Goal: Task Accomplishment & Management: Manage account settings

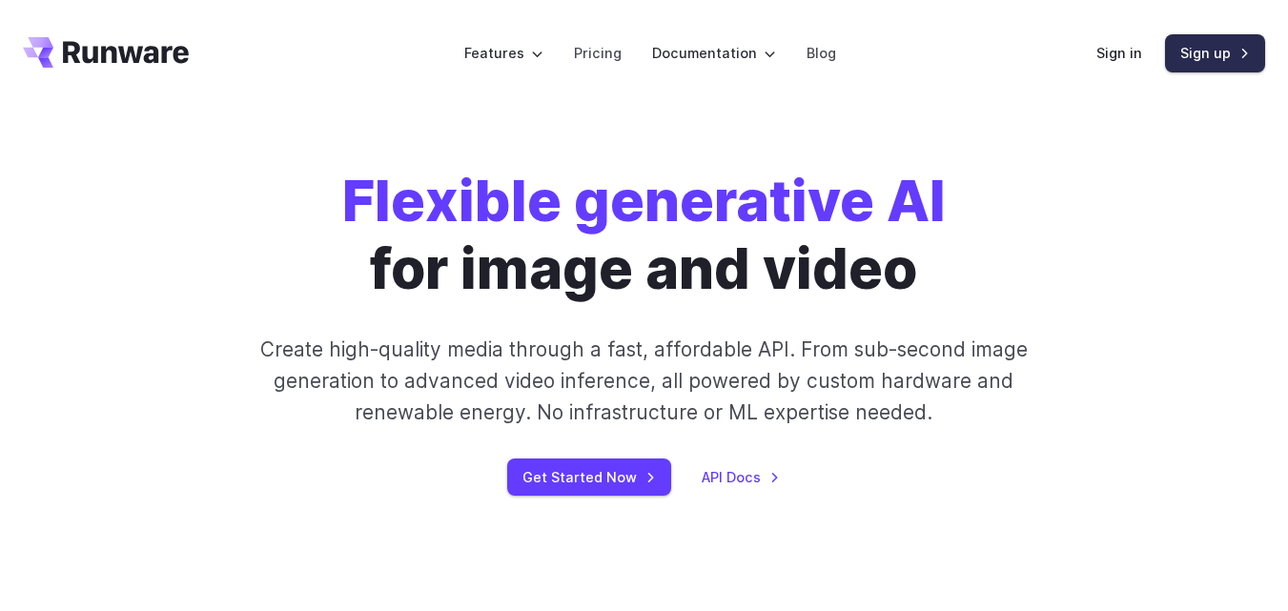
click at [1216, 41] on link "Sign up" at bounding box center [1215, 52] width 100 height 37
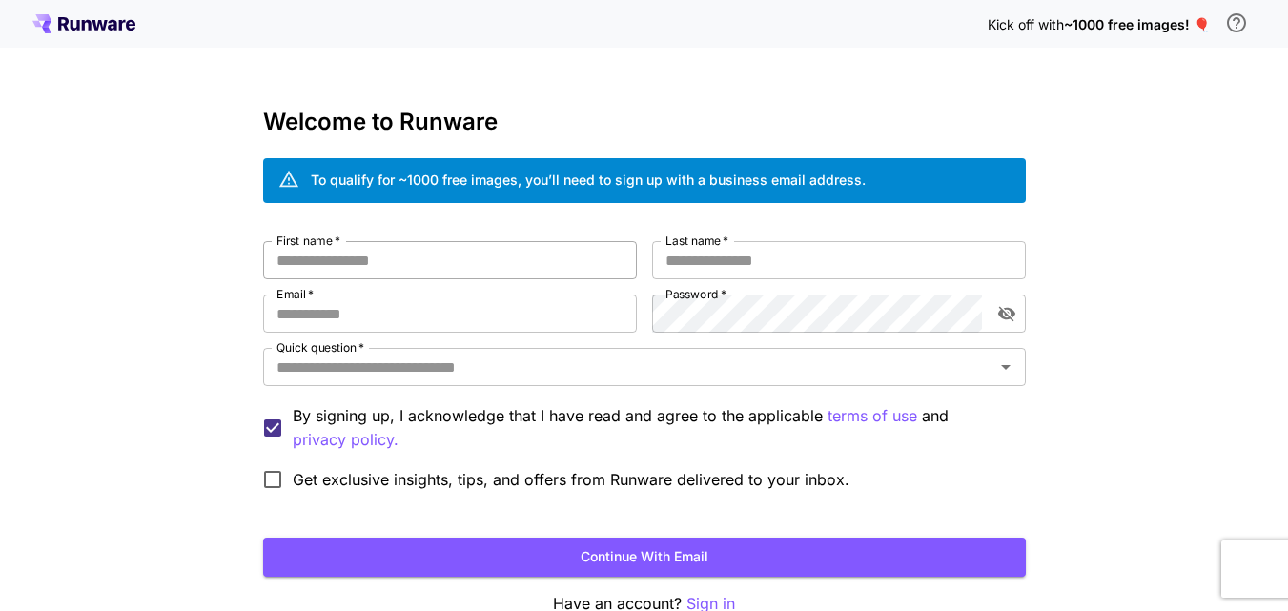
click at [488, 270] on input "First name   *" at bounding box center [450, 260] width 374 height 38
type input "**********"
type input "********"
type input "**********"
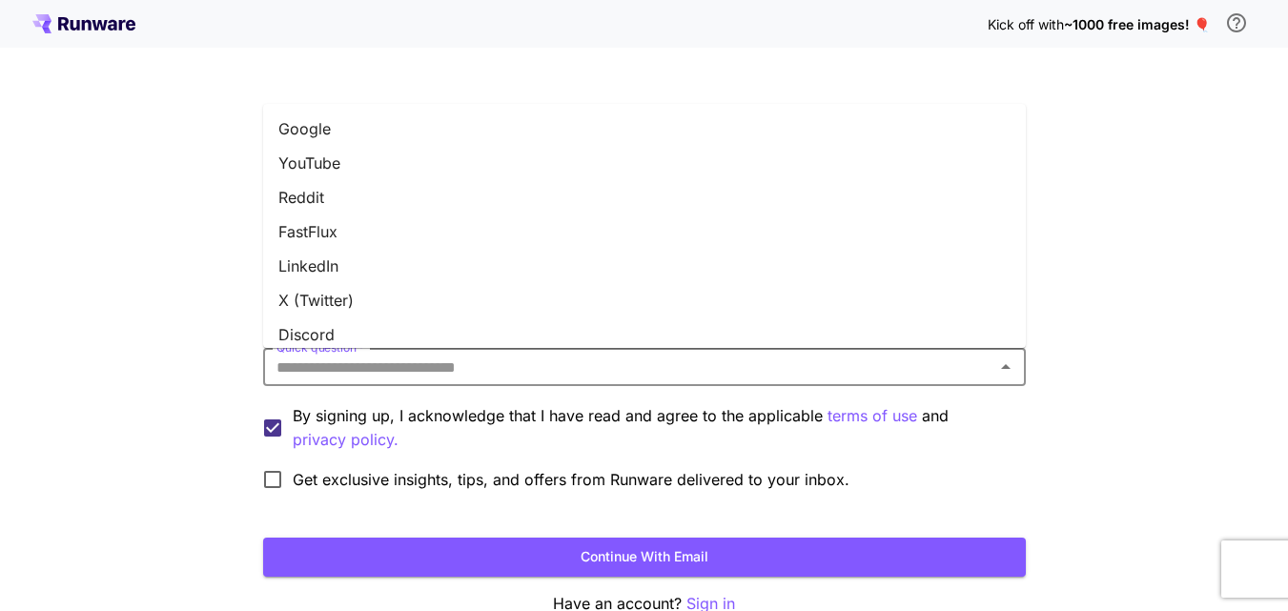
click at [478, 372] on input "Quick question   *" at bounding box center [629, 367] width 720 height 27
click at [418, 301] on li "X (Twitter)" at bounding box center [644, 300] width 763 height 34
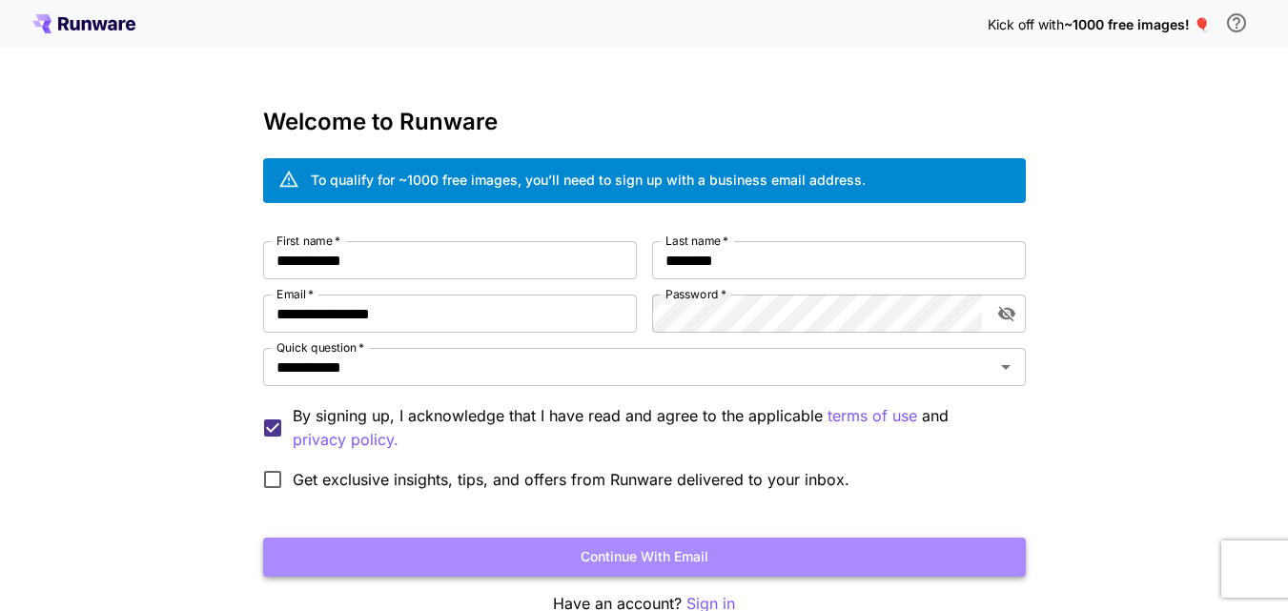
click at [622, 543] on button "Continue with email" at bounding box center [644, 557] width 763 height 39
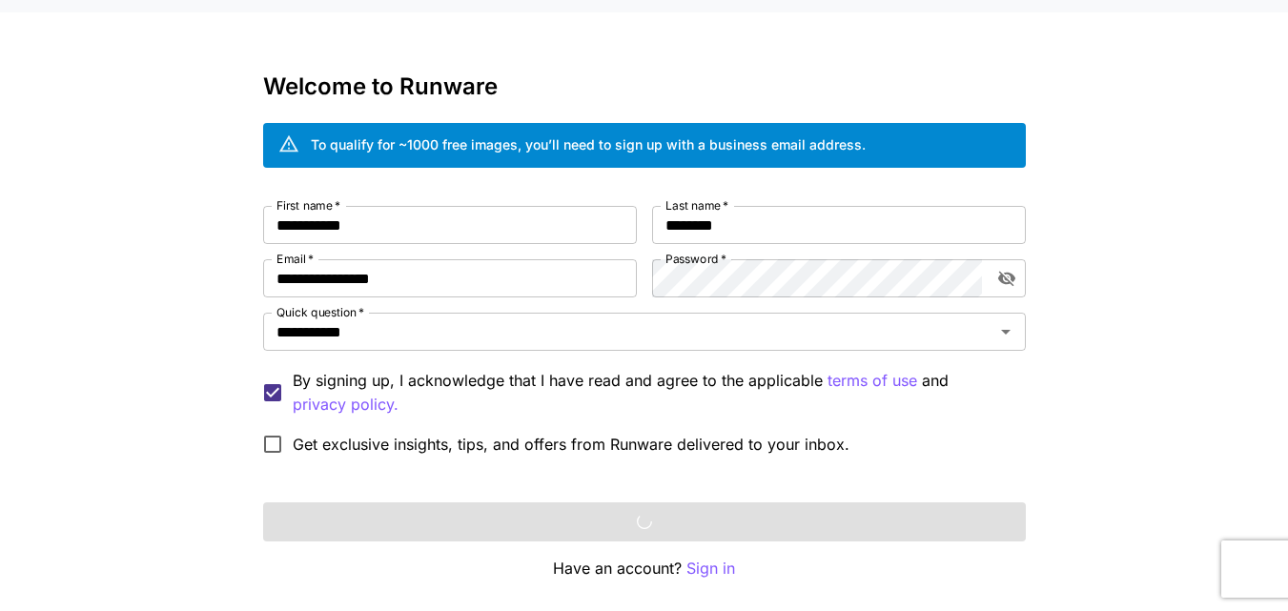
scroll to position [70, 0]
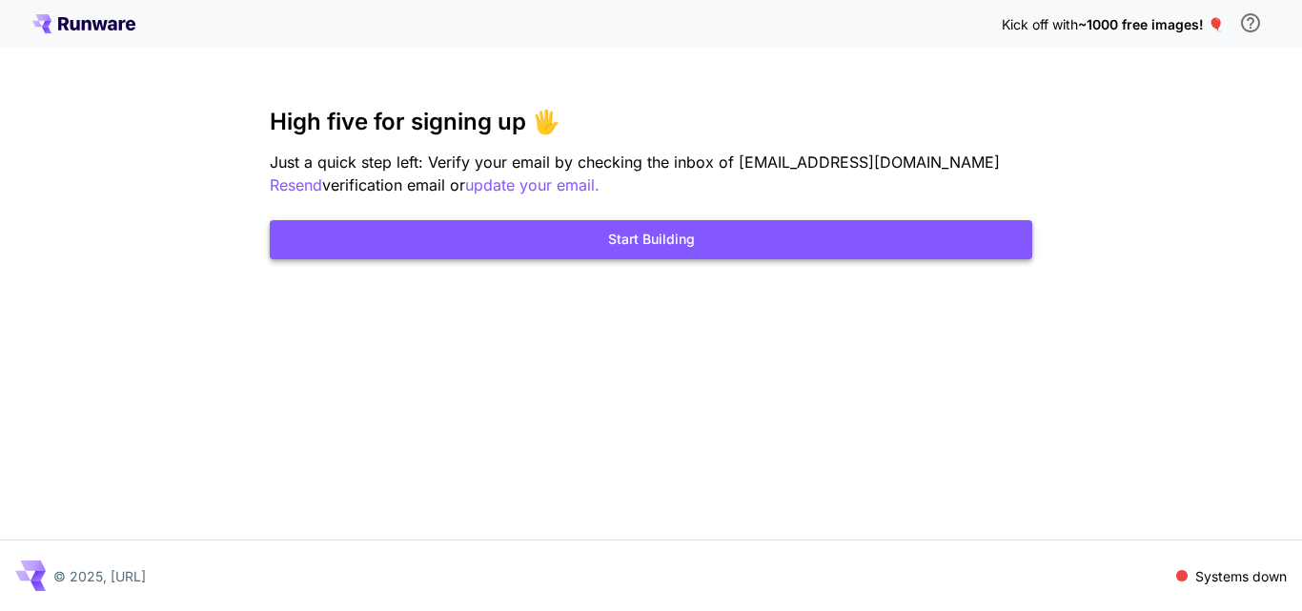
click at [649, 238] on button "Start Building" at bounding box center [651, 239] width 763 height 39
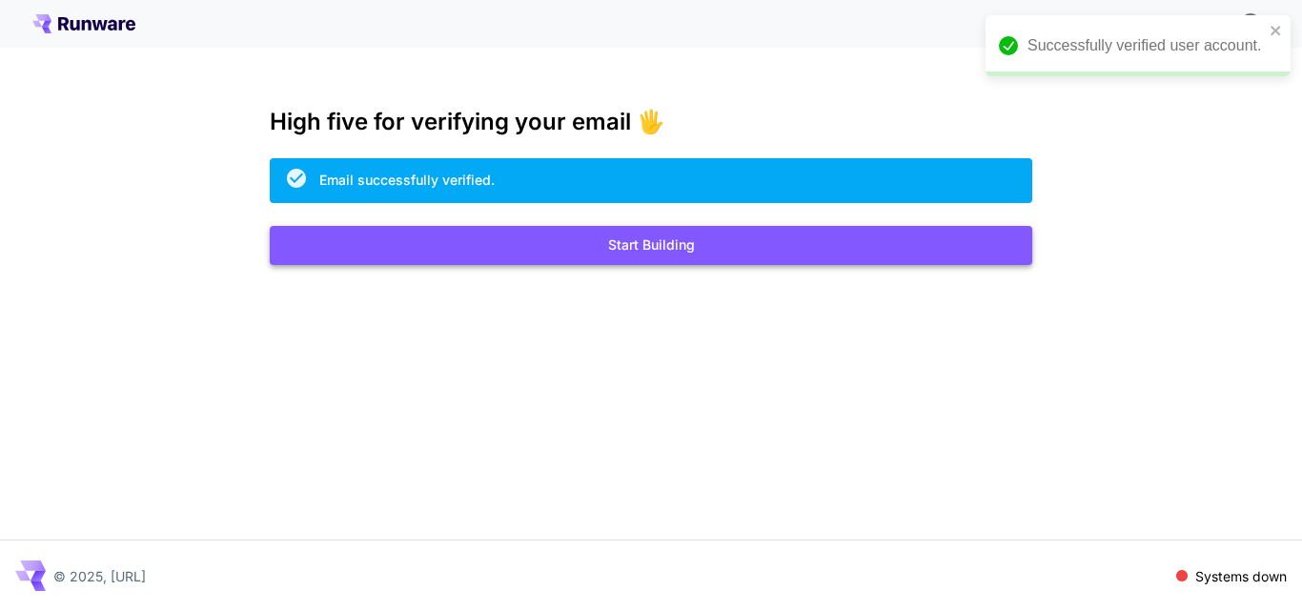
click at [706, 238] on button "Start Building" at bounding box center [651, 245] width 763 height 39
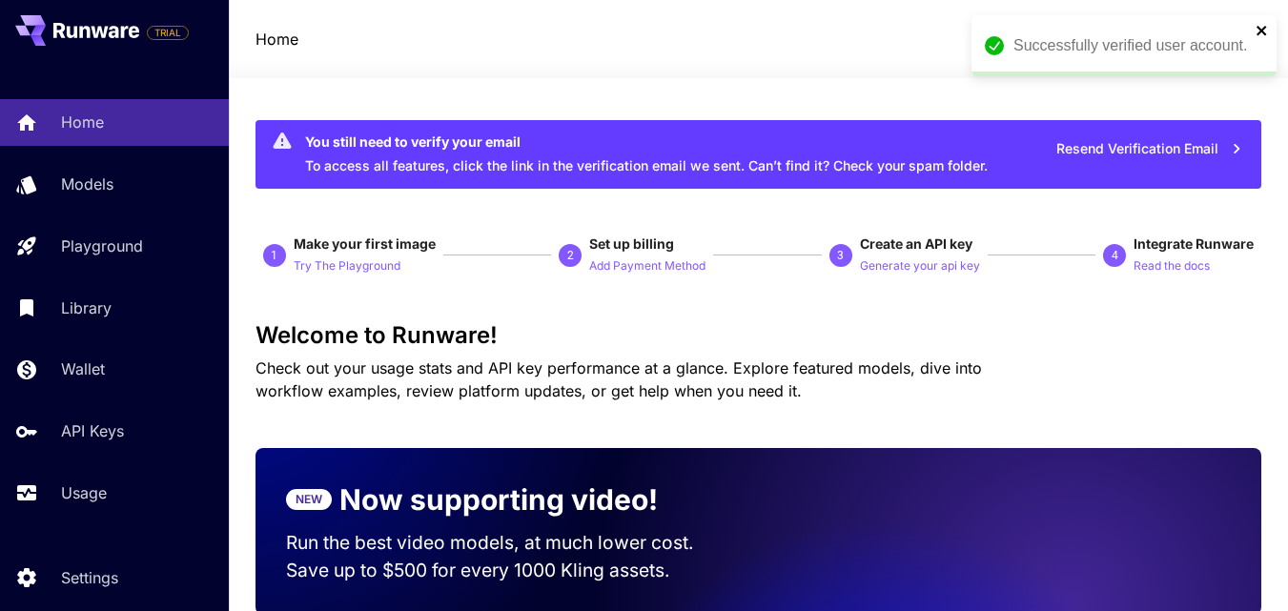
click at [1265, 29] on icon "close" at bounding box center [1262, 30] width 13 height 15
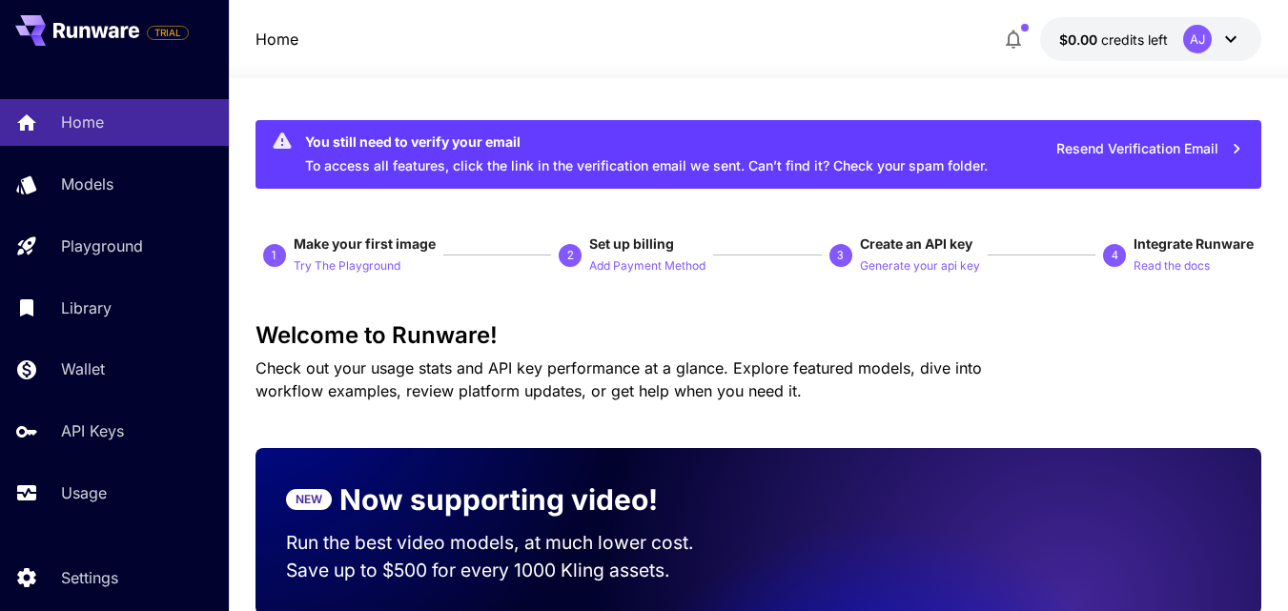
click at [1257, 34] on button "$0.00 credits left AJ" at bounding box center [1150, 39] width 221 height 44
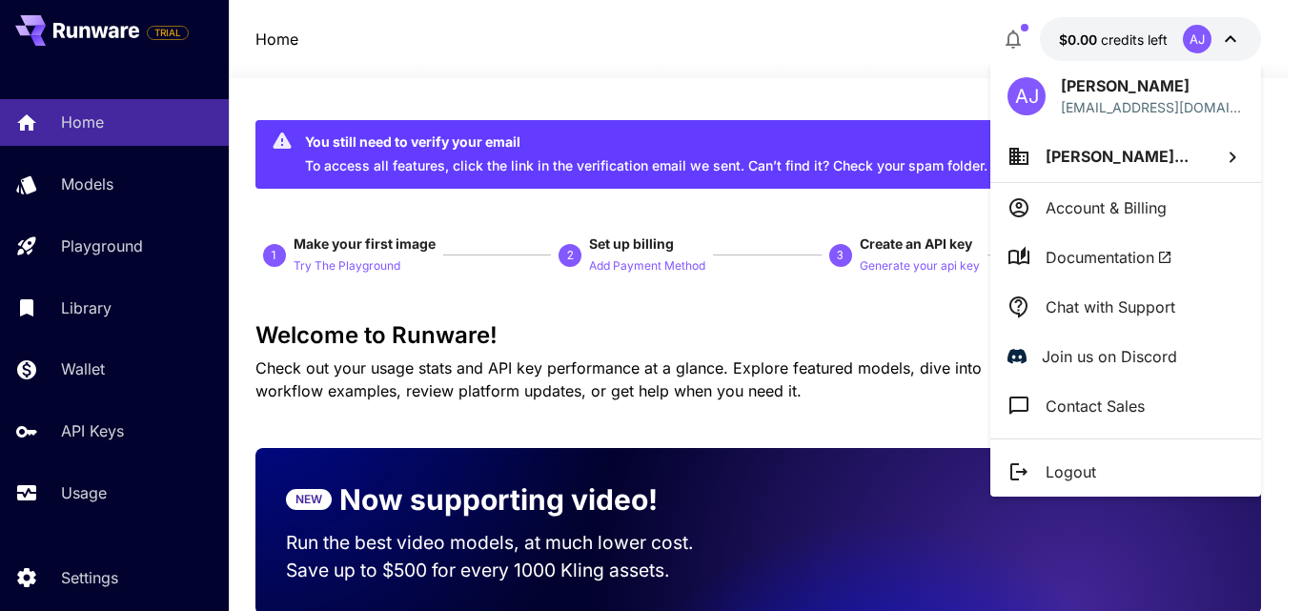
click at [954, 42] on div at bounding box center [651, 305] width 1302 height 611
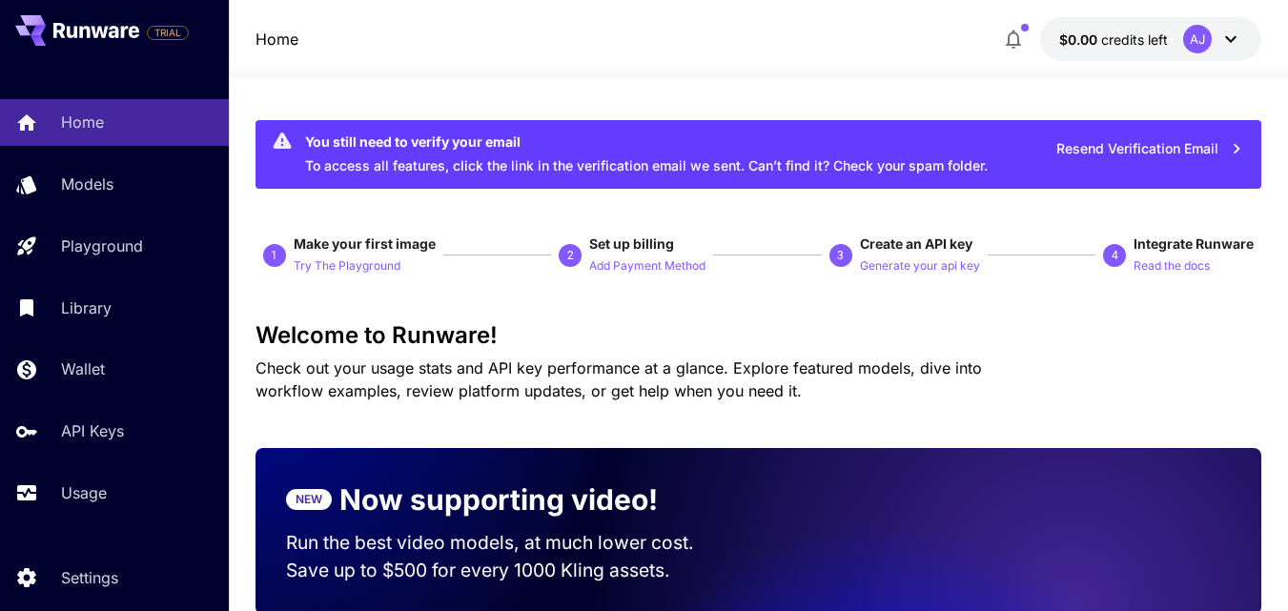
click at [1123, 139] on button "Resend Verification Email" at bounding box center [1150, 149] width 208 height 39
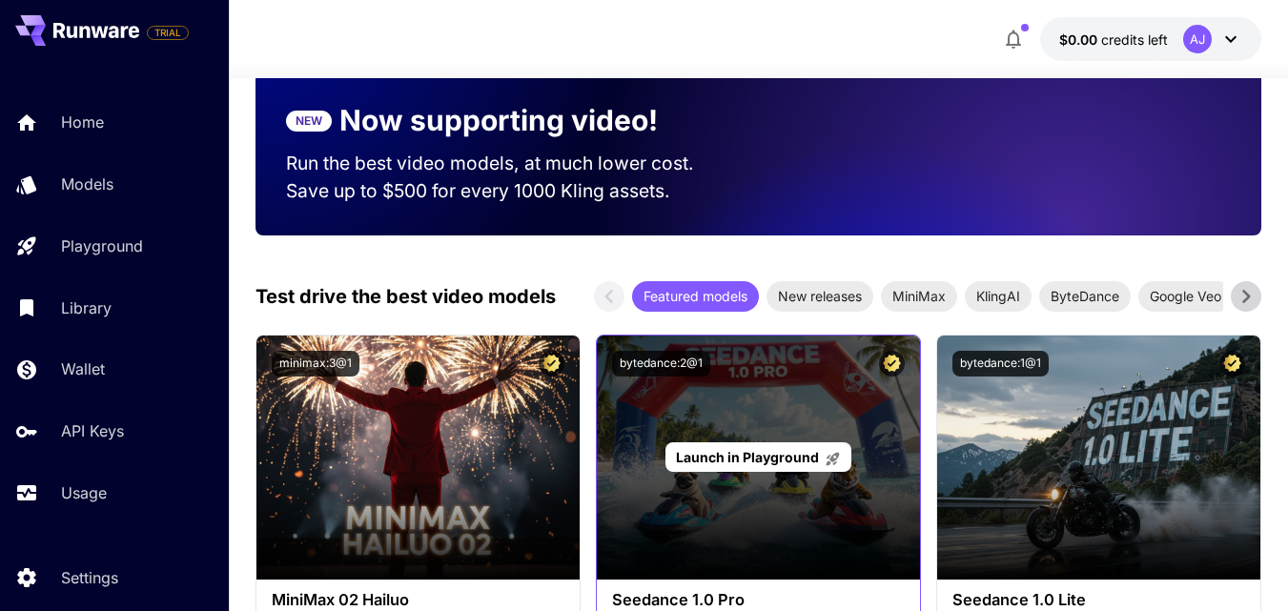
scroll to position [267, 0]
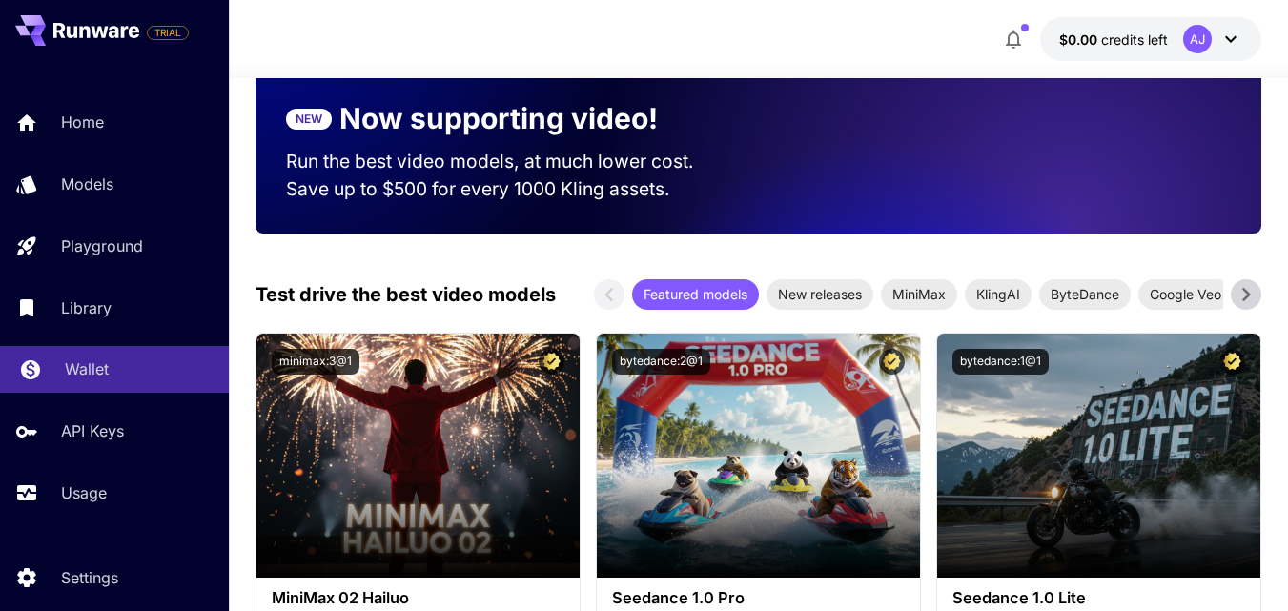
click at [99, 372] on p "Wallet" at bounding box center [87, 369] width 44 height 23
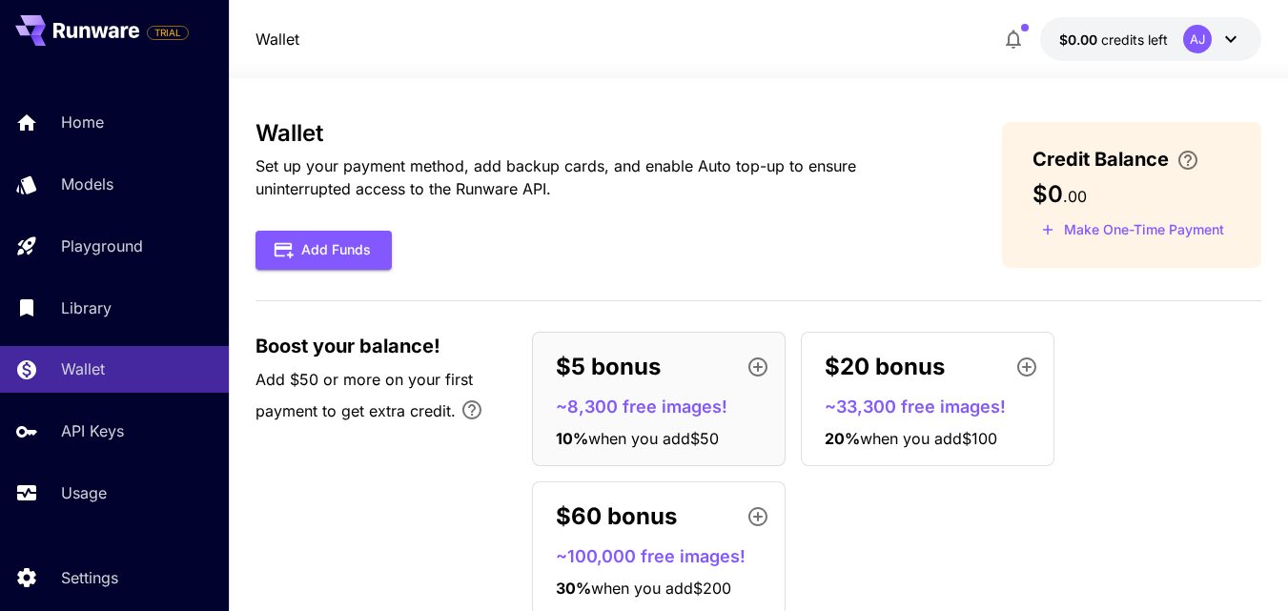
click at [1151, 55] on div at bounding box center [758, 66] width 1059 height 23
click at [1130, 40] on span "credits left" at bounding box center [1134, 39] width 67 height 16
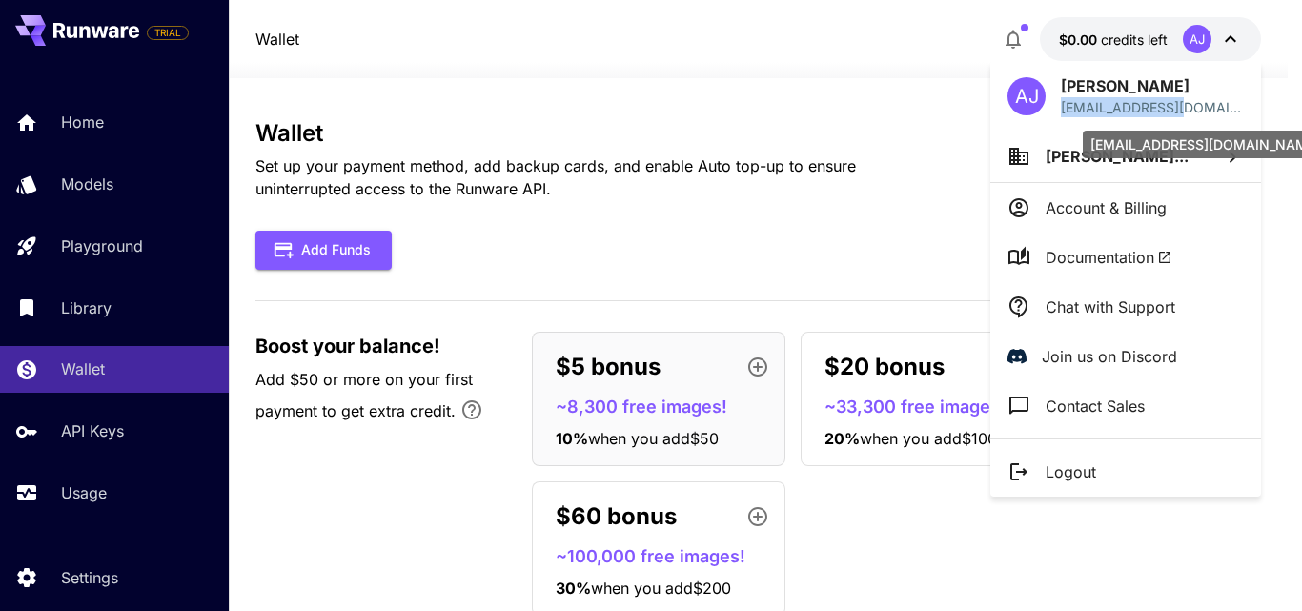
drag, startPoint x: 1102, startPoint y: 105, endPoint x: 1176, endPoint y: 116, distance: 74.3
click at [1176, 116] on p "[EMAIL_ADDRESS][DOMAIN_NAME]" at bounding box center [1152, 107] width 183 height 20
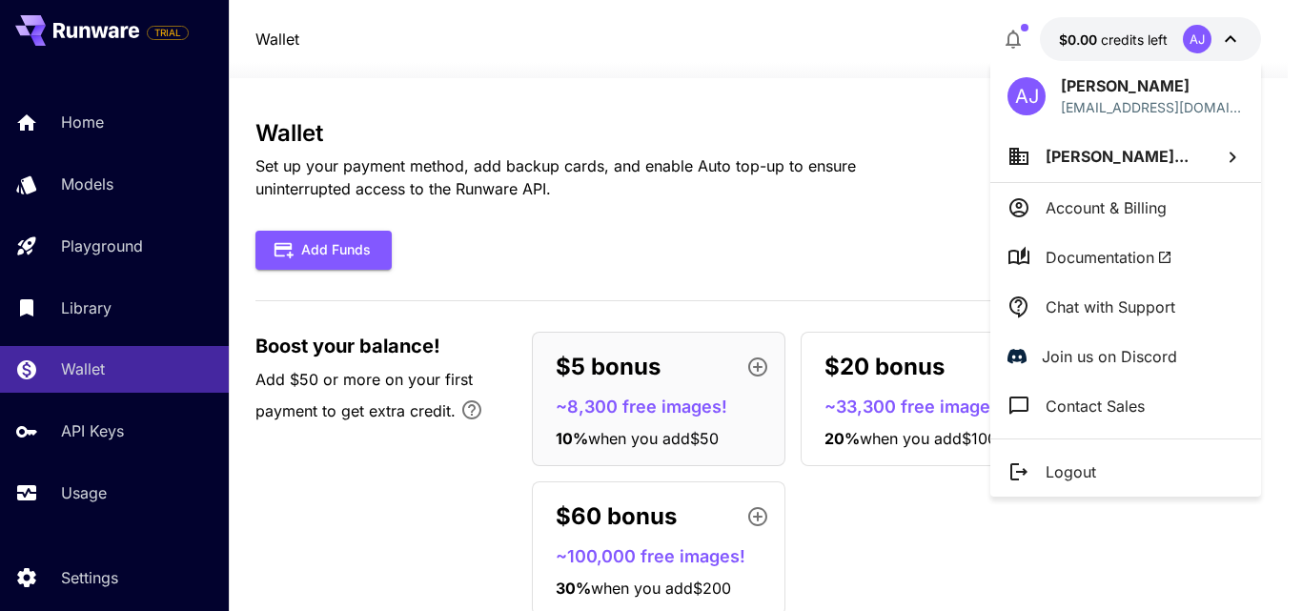
click at [901, 101] on div at bounding box center [651, 305] width 1302 height 611
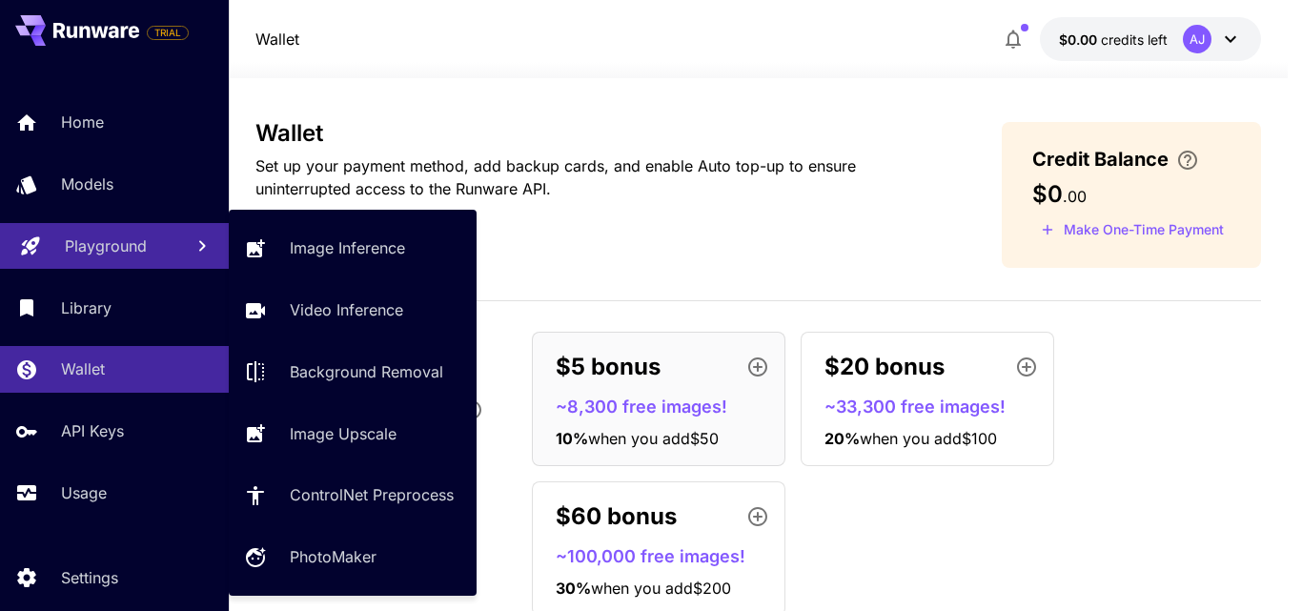
click at [140, 237] on p "Playground" at bounding box center [106, 246] width 82 height 23
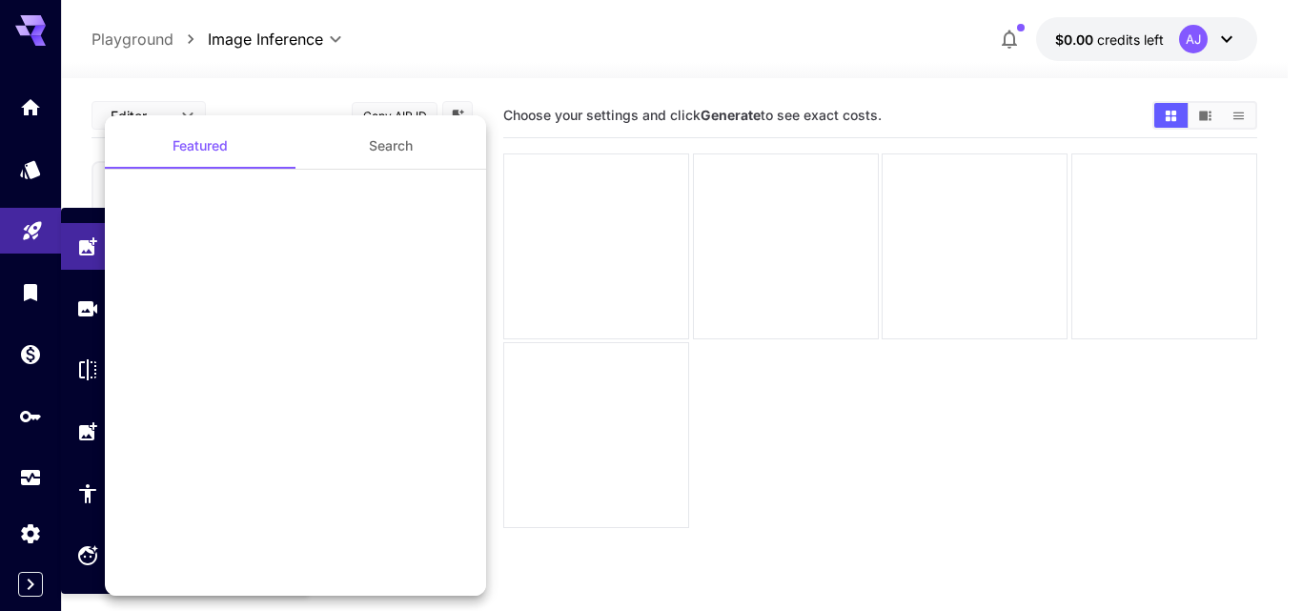
type input "**********"
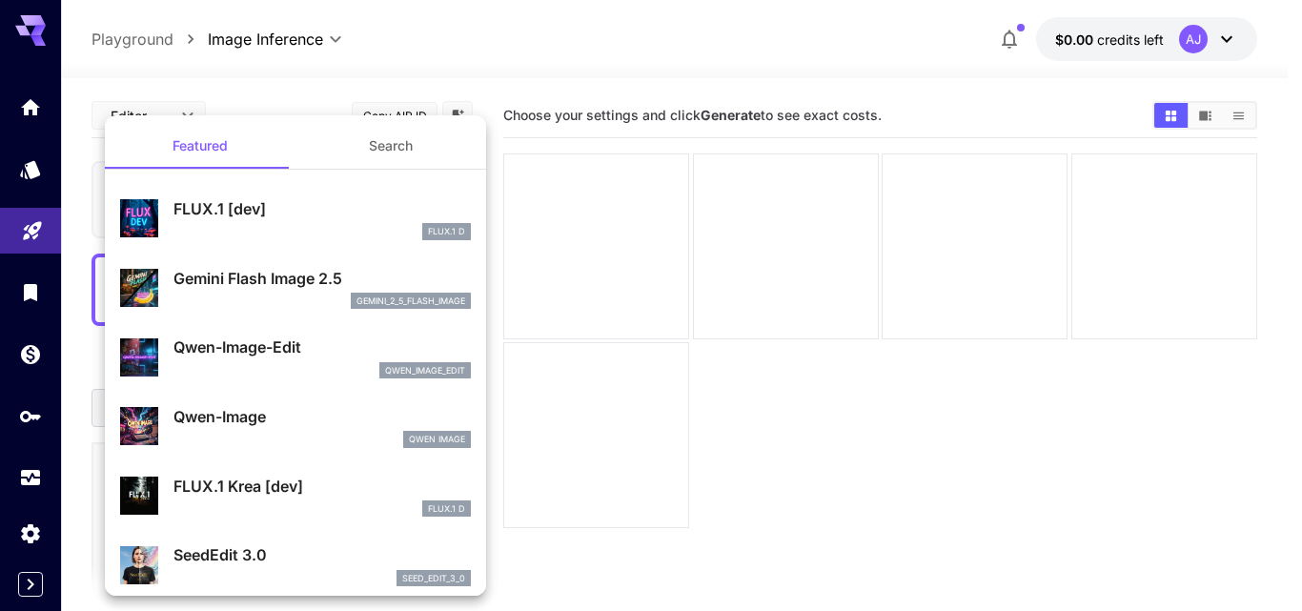
click at [12, 92] on div at bounding box center [651, 305] width 1302 height 611
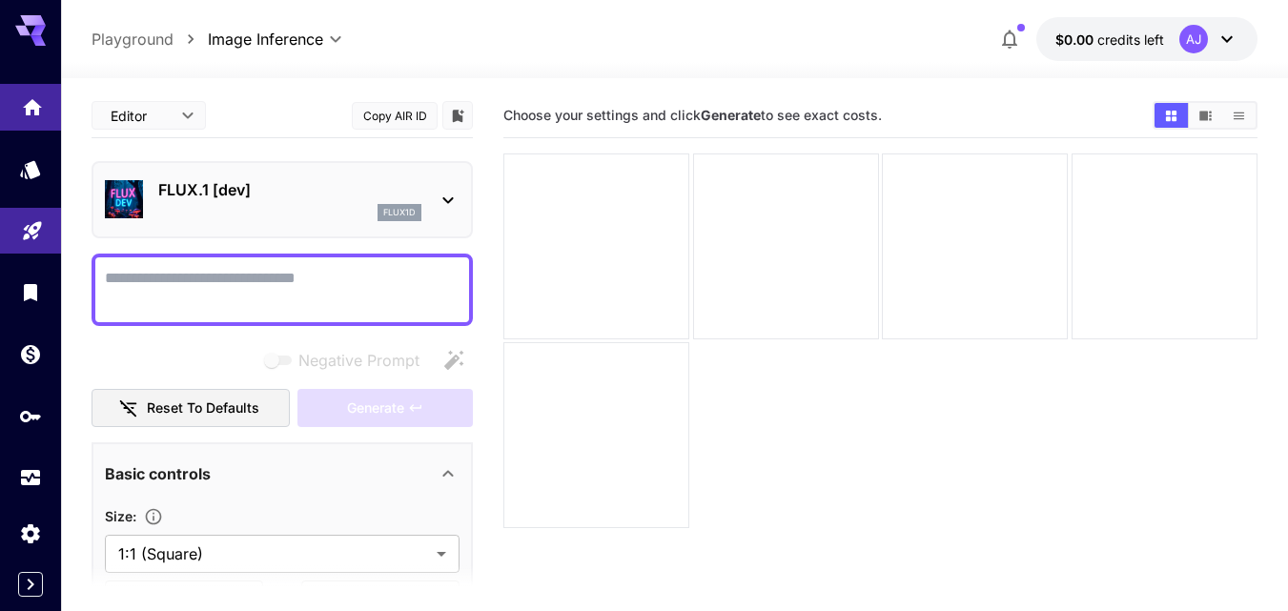
click at [31, 109] on icon "Home" at bounding box center [32, 102] width 23 height 23
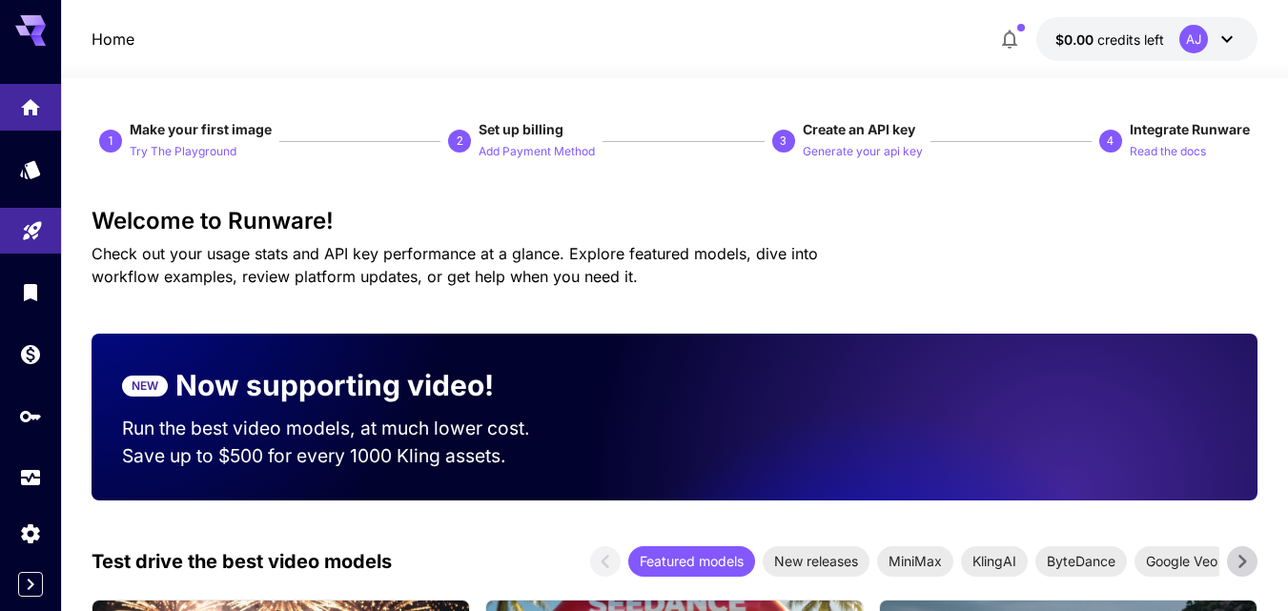
click at [1248, 49] on button "$0.00 credits left AJ" at bounding box center [1146, 39] width 221 height 44
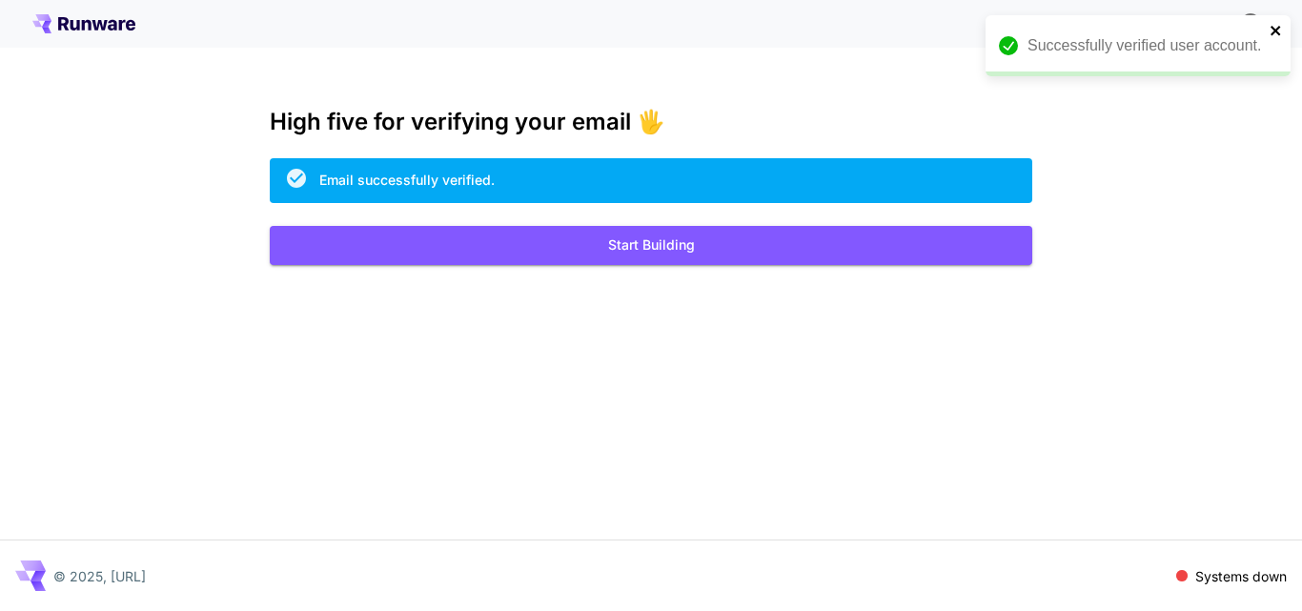
click at [1271, 34] on icon "close" at bounding box center [1276, 30] width 13 height 15
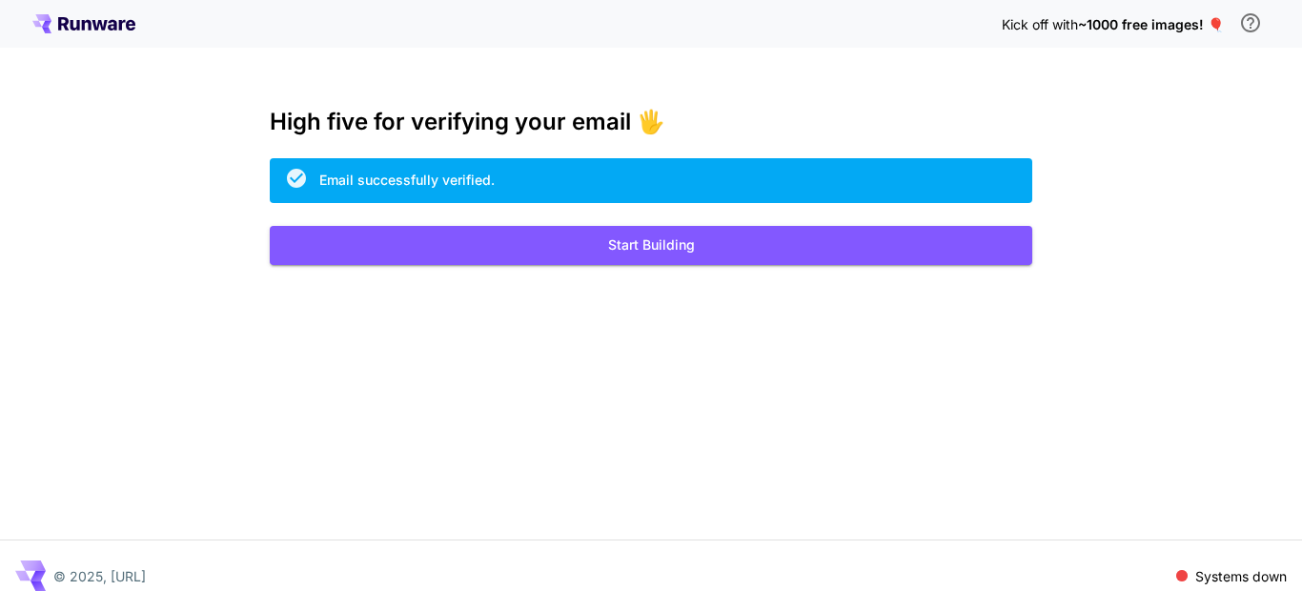
click at [1158, 22] on div "Successfully verified user account." at bounding box center [1134, 19] width 305 height 8
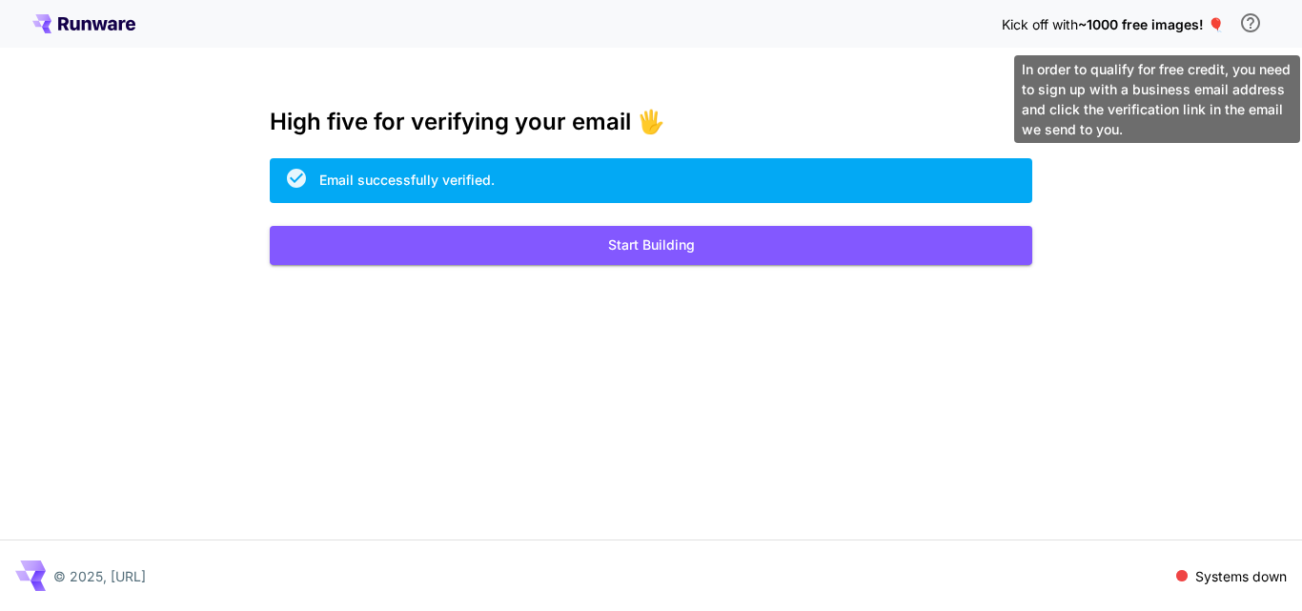
click at [1254, 29] on icon "\a In order to qualify for free credit, you need to sign up with a business ema…" at bounding box center [1250, 22] width 23 height 23
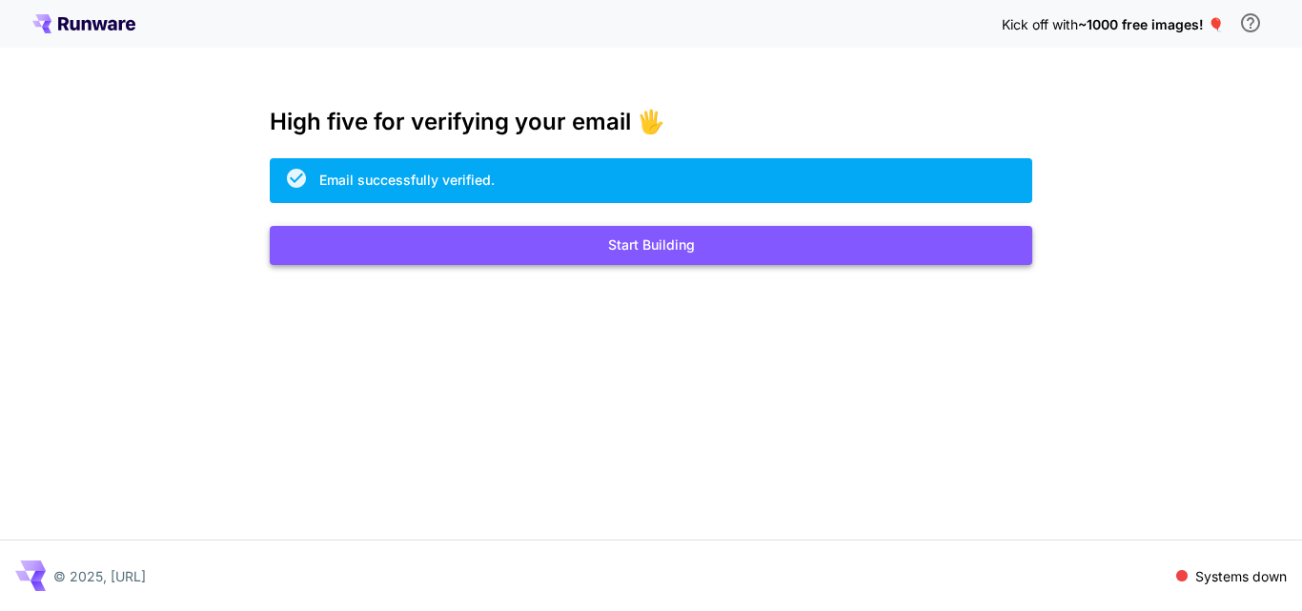
click at [635, 253] on button "Start Building" at bounding box center [651, 245] width 763 height 39
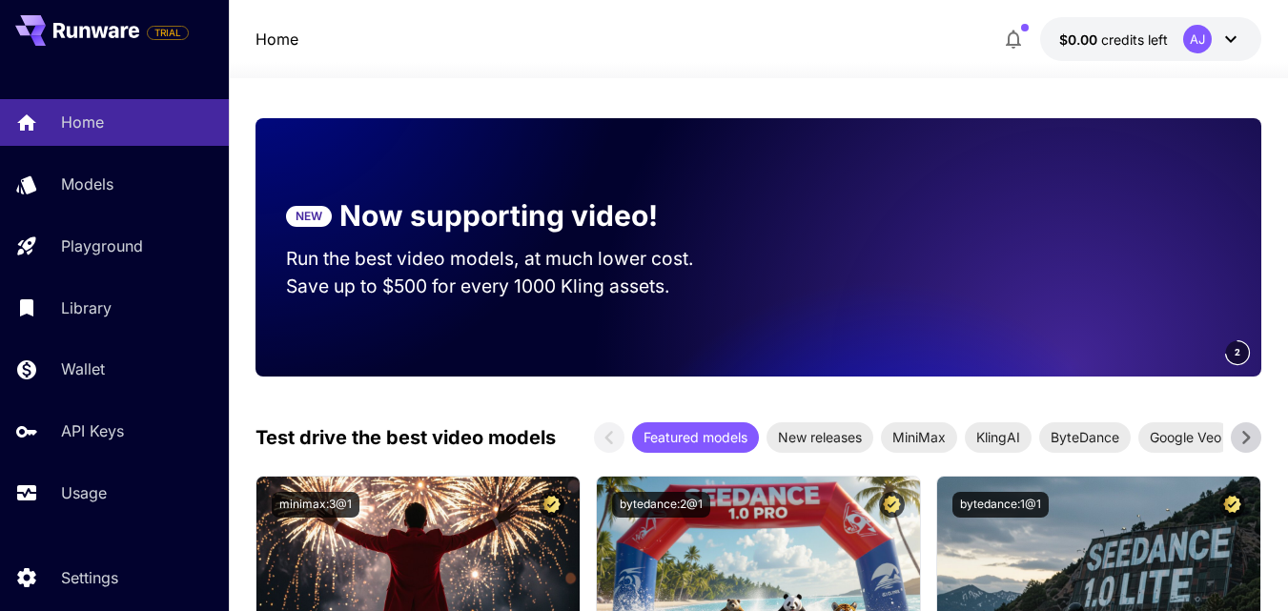
scroll to position [216, 0]
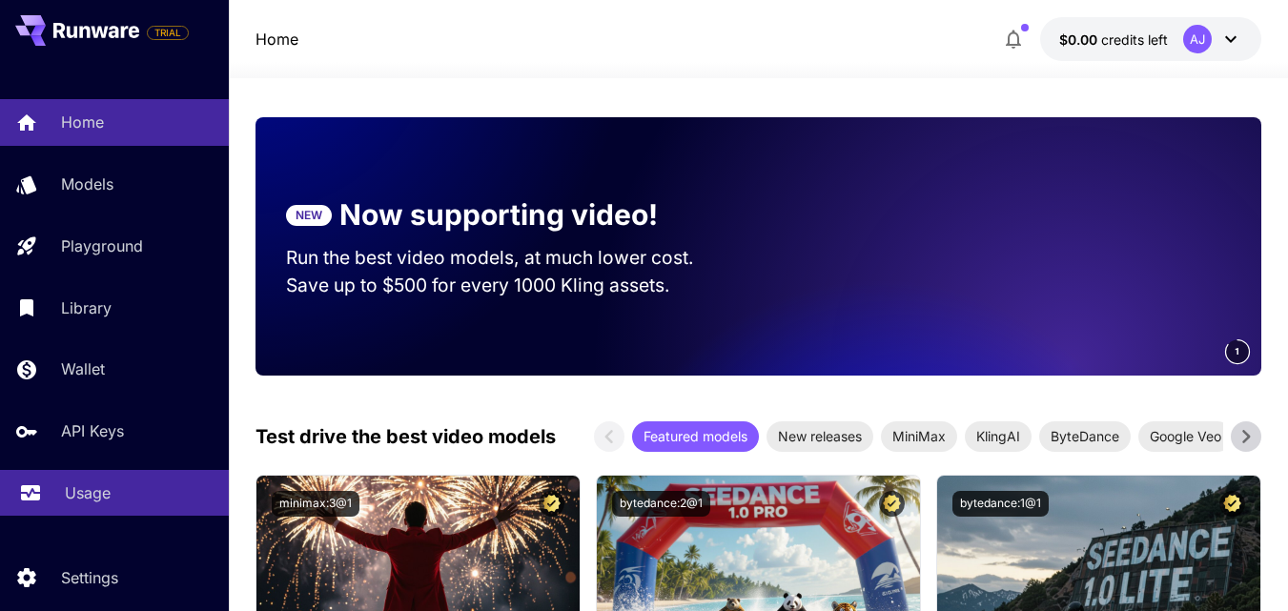
click at [78, 484] on p "Usage" at bounding box center [88, 492] width 46 height 23
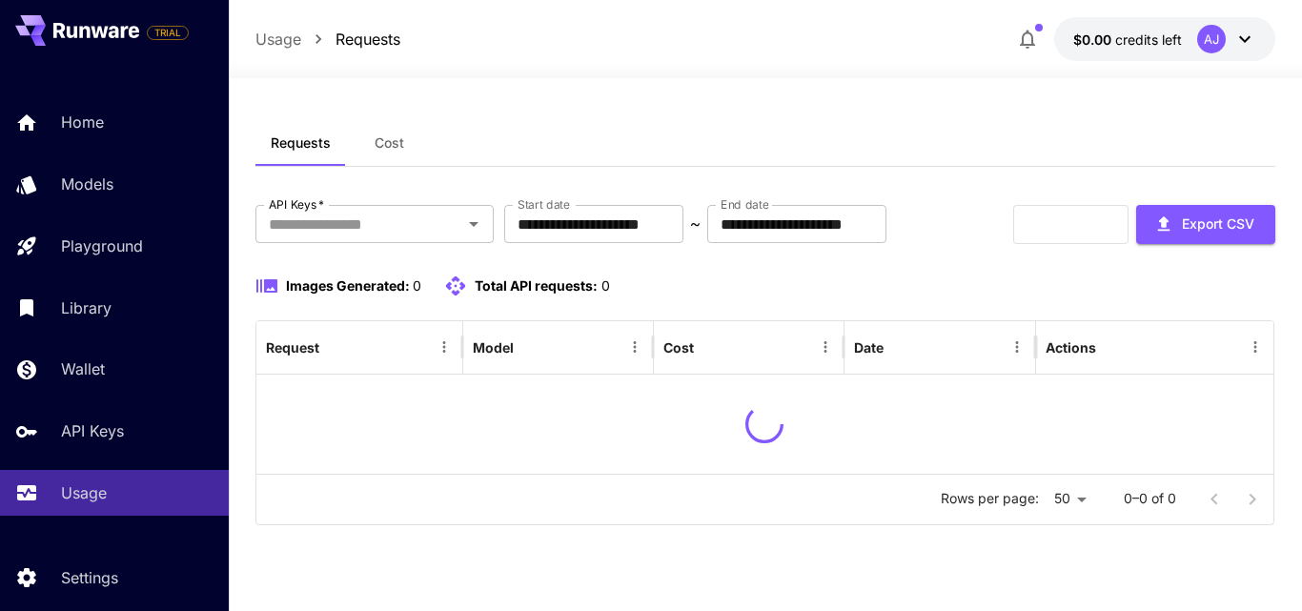
click at [1245, 28] on icon at bounding box center [1245, 39] width 23 height 23
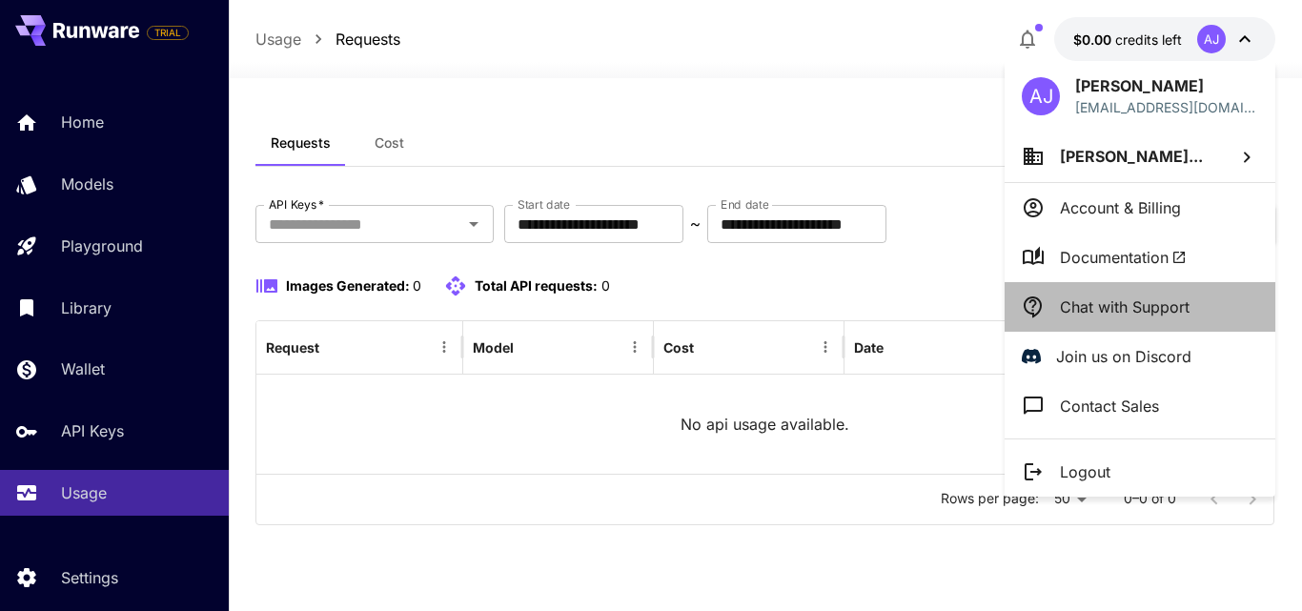
click at [1145, 306] on p "Chat with Support" at bounding box center [1125, 307] width 130 height 23
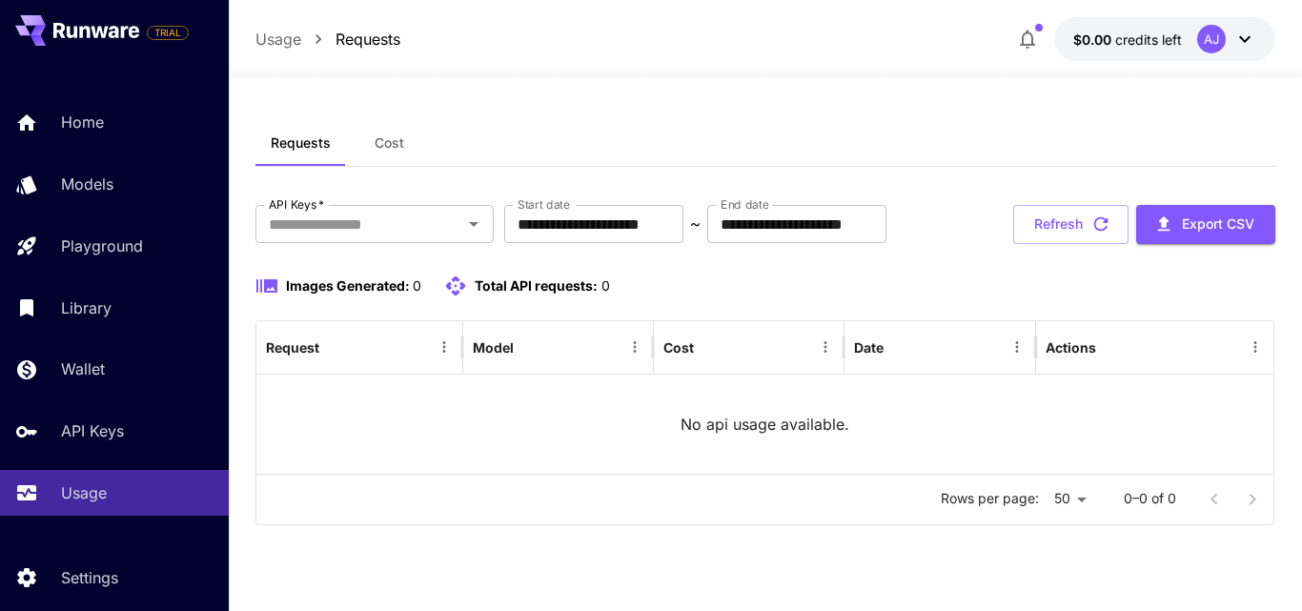
click at [1251, 49] on icon at bounding box center [1245, 39] width 23 height 23
click at [1244, 45] on icon at bounding box center [1245, 39] width 23 height 23
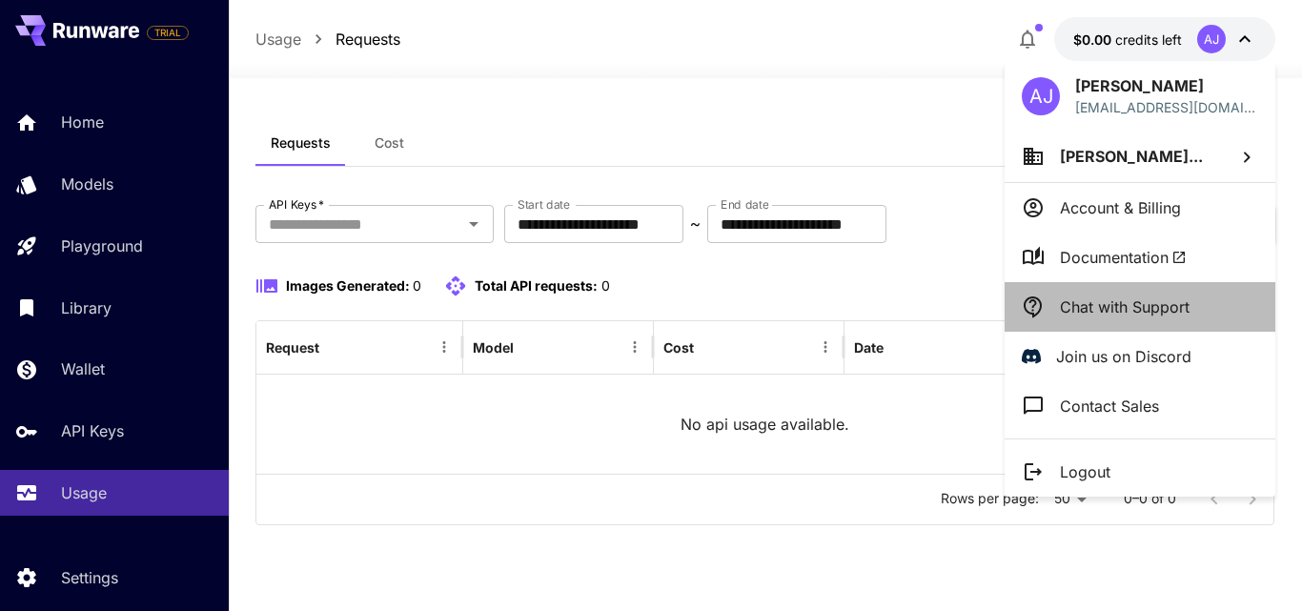
click at [1121, 318] on li "Chat with Support" at bounding box center [1140, 307] width 271 height 50
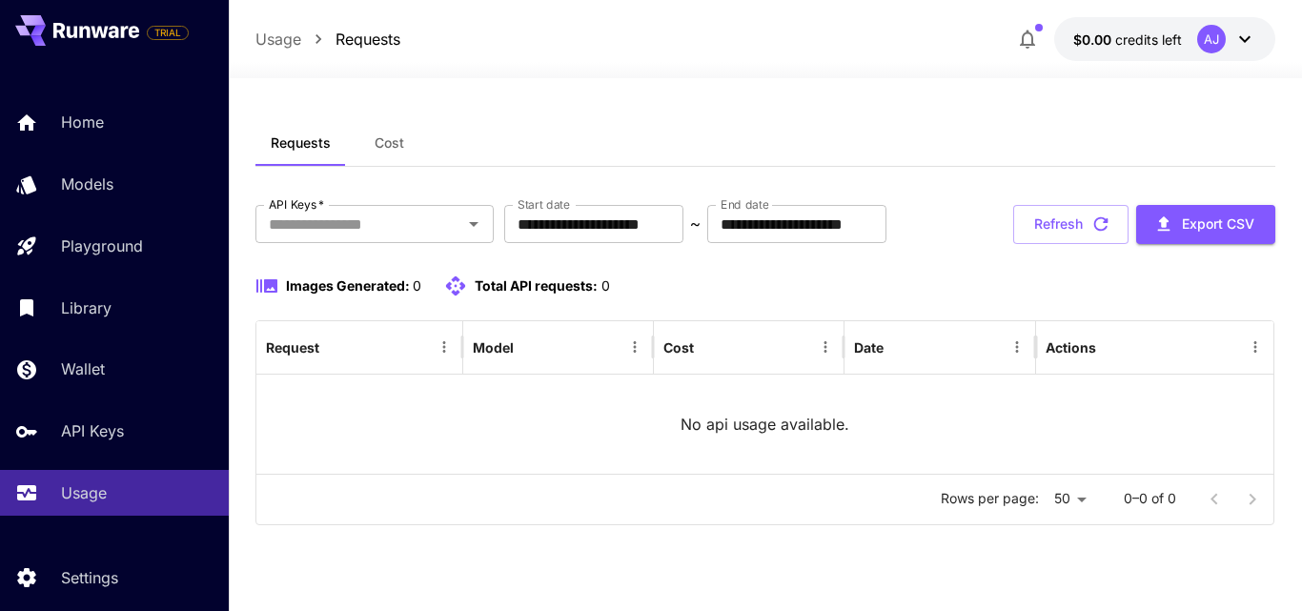
click at [818, 31] on div "Usage Requests $0.00 credits left AJ" at bounding box center [766, 39] width 1020 height 44
